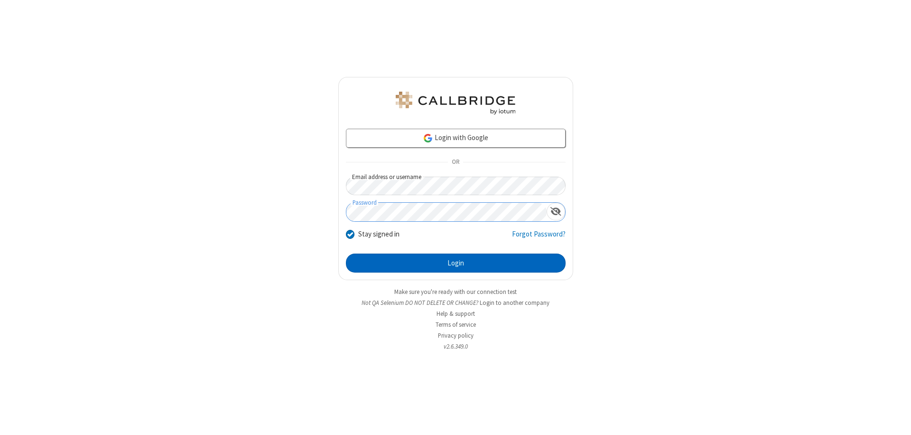
click at [456, 263] on button "Login" at bounding box center [456, 262] width 220 height 19
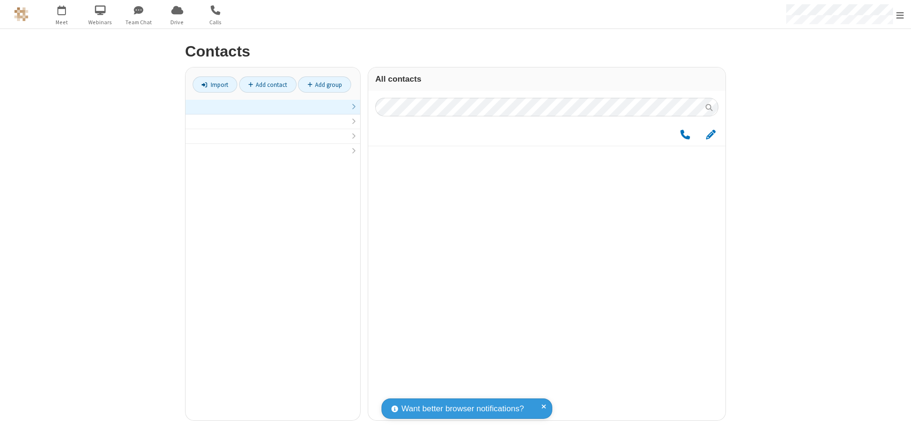
click at [273, 112] on link at bounding box center [273, 107] width 175 height 15
click at [711, 139] on span "Edit" at bounding box center [710, 140] width 9 height 12
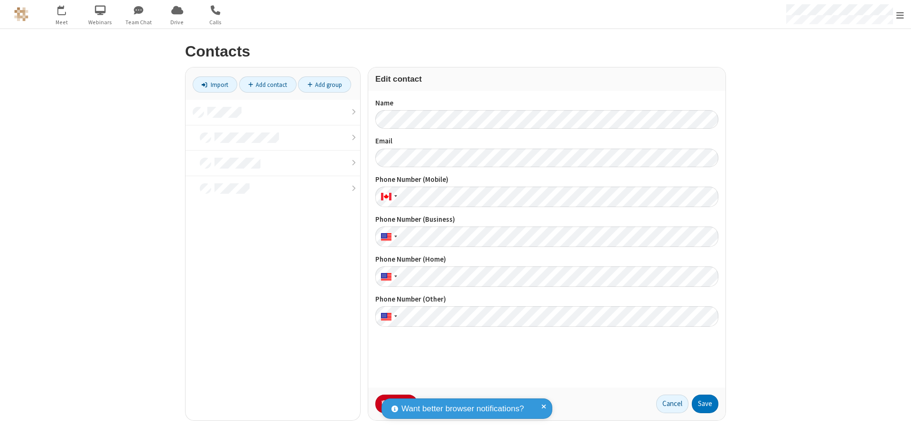
click at [0, 0] on button "No Thanks" at bounding box center [0, 0] width 0 height 0
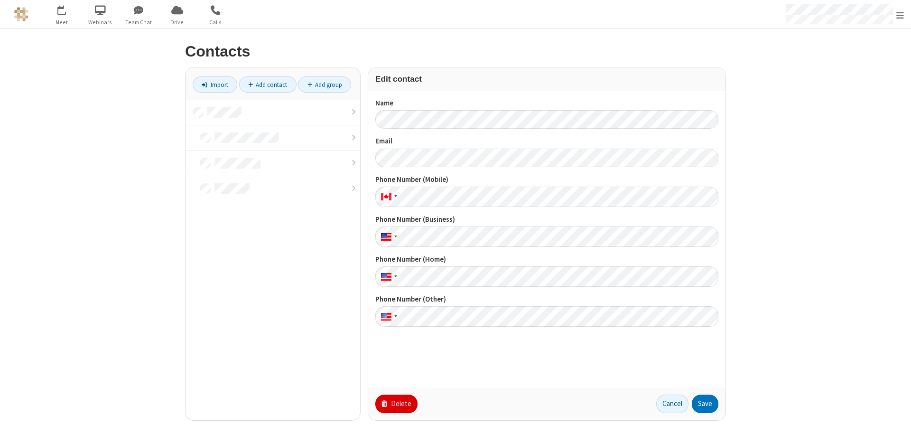
click at [395, 403] on button "Delete" at bounding box center [396, 403] width 42 height 19
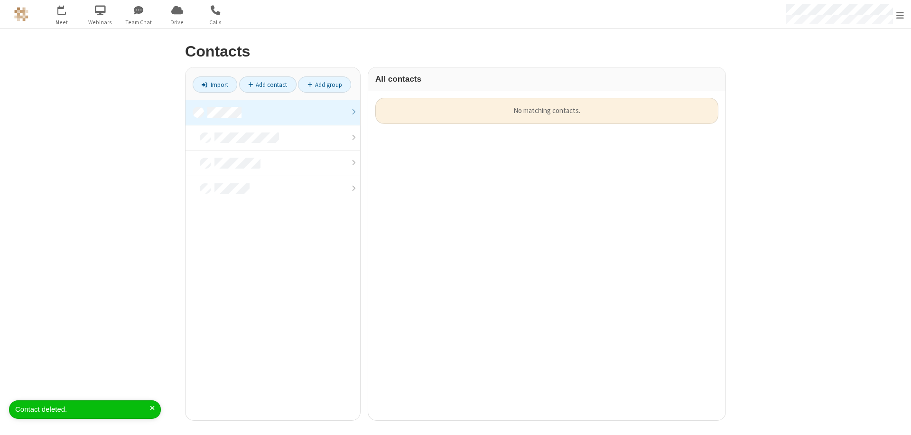
scroll to position [322, 350]
